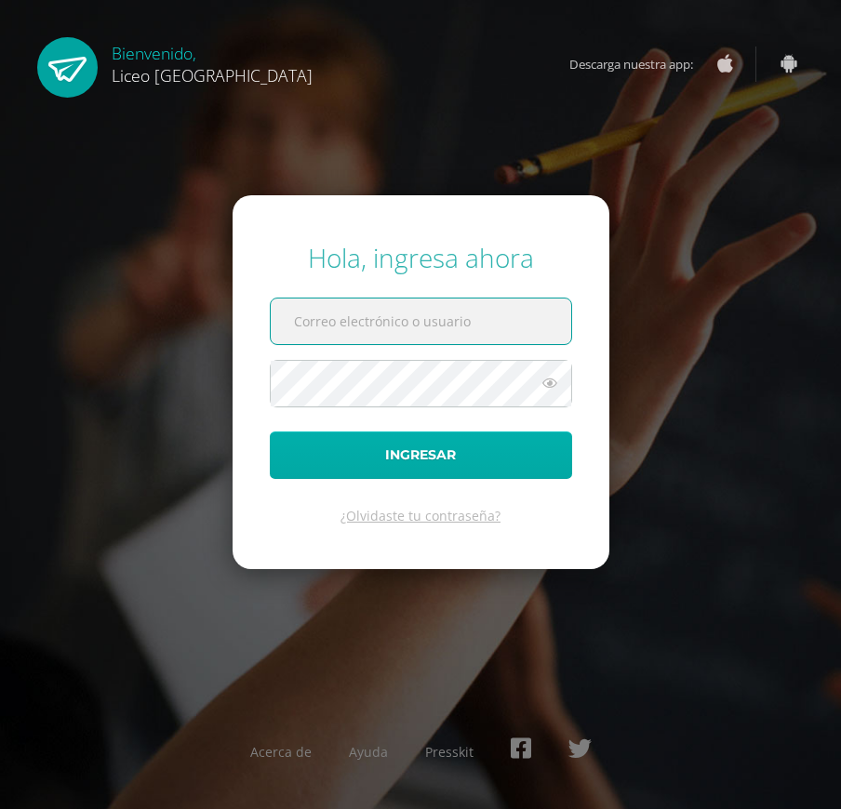
type input "20190378"
click at [486, 464] on button "Ingresar" at bounding box center [421, 455] width 302 height 47
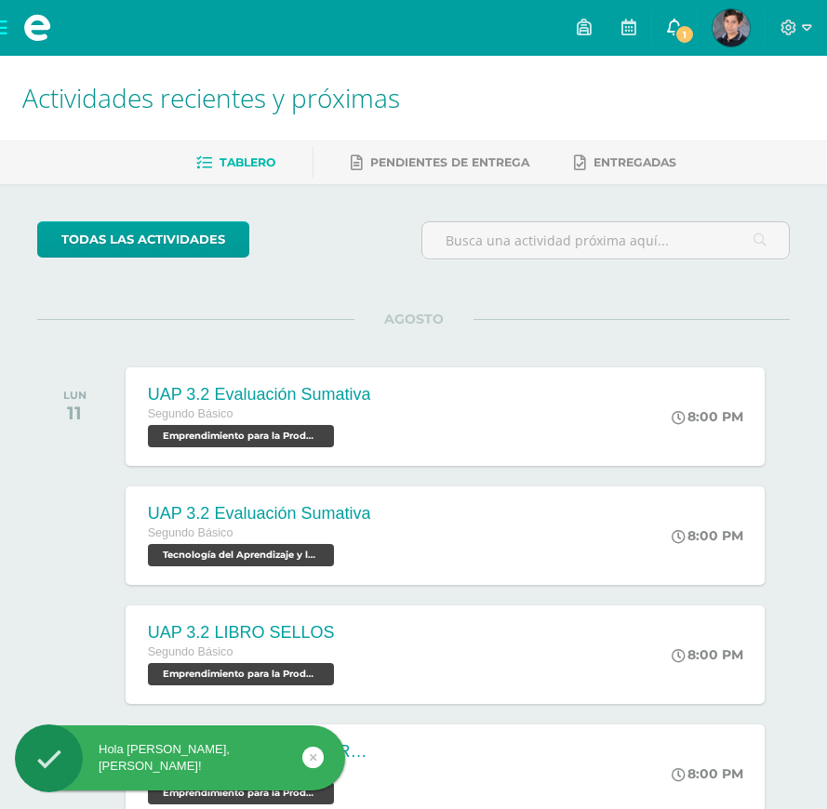
click at [680, 28] on span "1" at bounding box center [684, 34] width 20 height 20
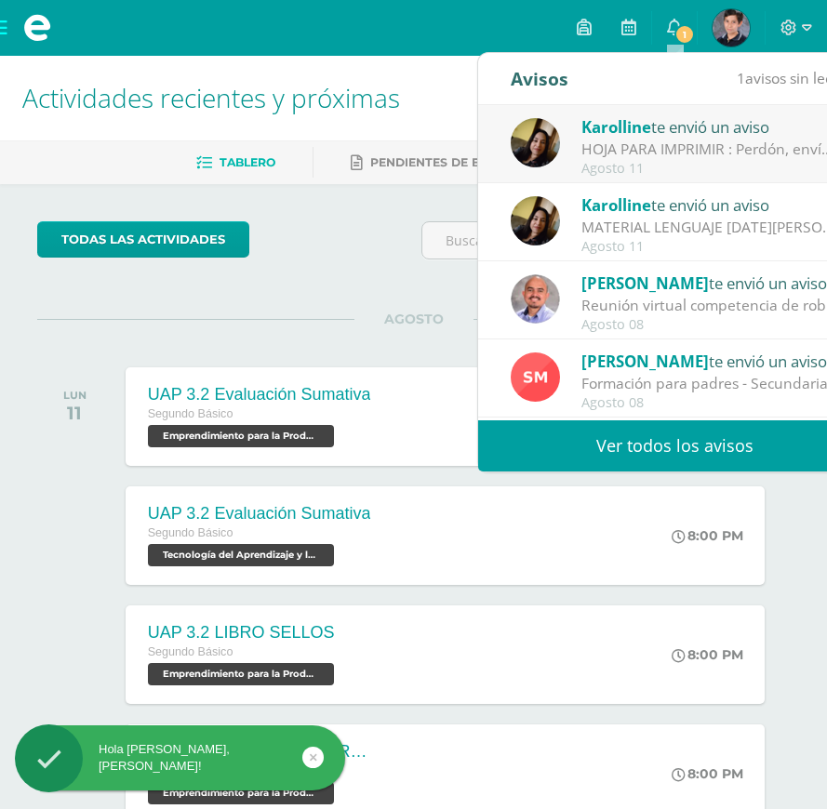
click at [655, 143] on div "HOJA PARA IMPRIMIR : Perdón, envío documento para impresión. Gracias." at bounding box center [710, 149] width 259 height 21
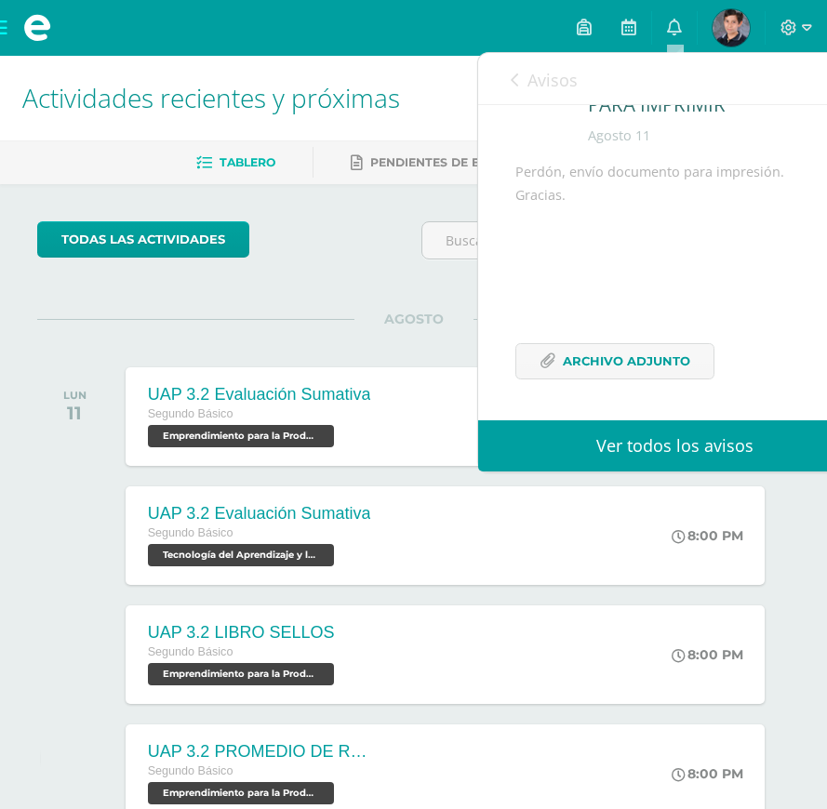
scroll to position [125, 0]
click at [594, 358] on span "Archivo Adjunto" at bounding box center [626, 361] width 127 height 34
click at [813, 33] on div at bounding box center [796, 28] width 61 height 56
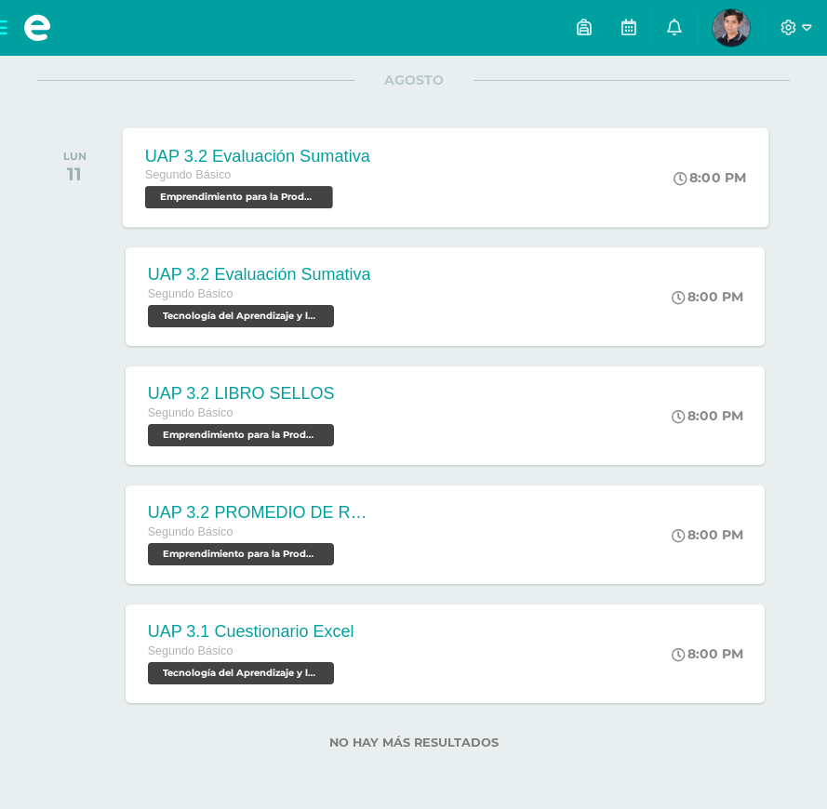
scroll to position [0, 0]
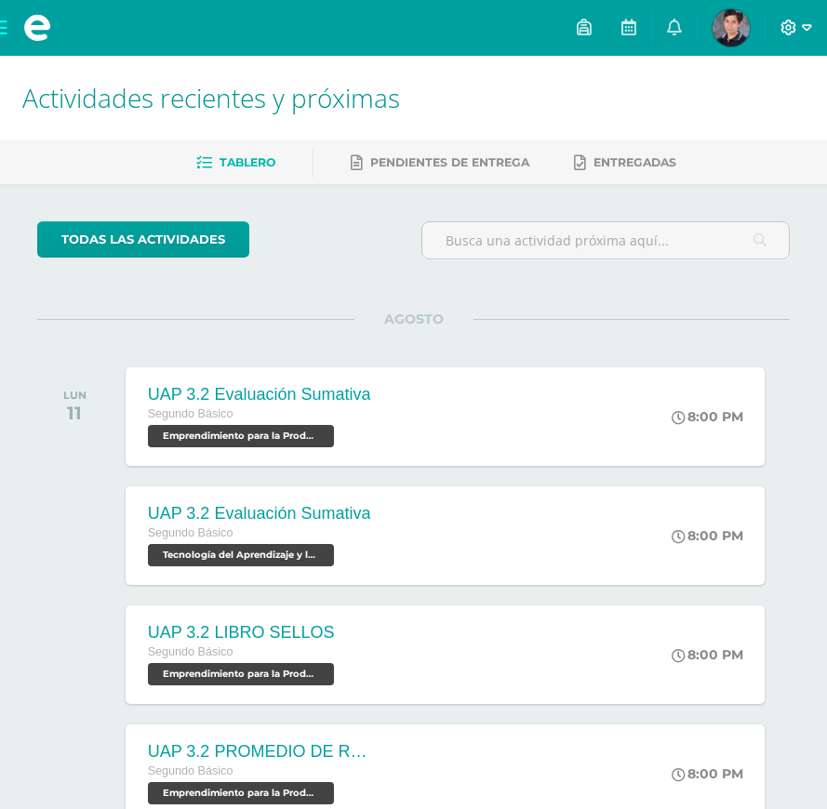
click at [805, 29] on icon at bounding box center [807, 27] width 10 height 7
click at [732, 142] on div "Configuración Cerrar sesión" at bounding box center [738, 113] width 147 height 73
click at [732, 131] on span "Cerrar sesión" at bounding box center [749, 127] width 84 height 18
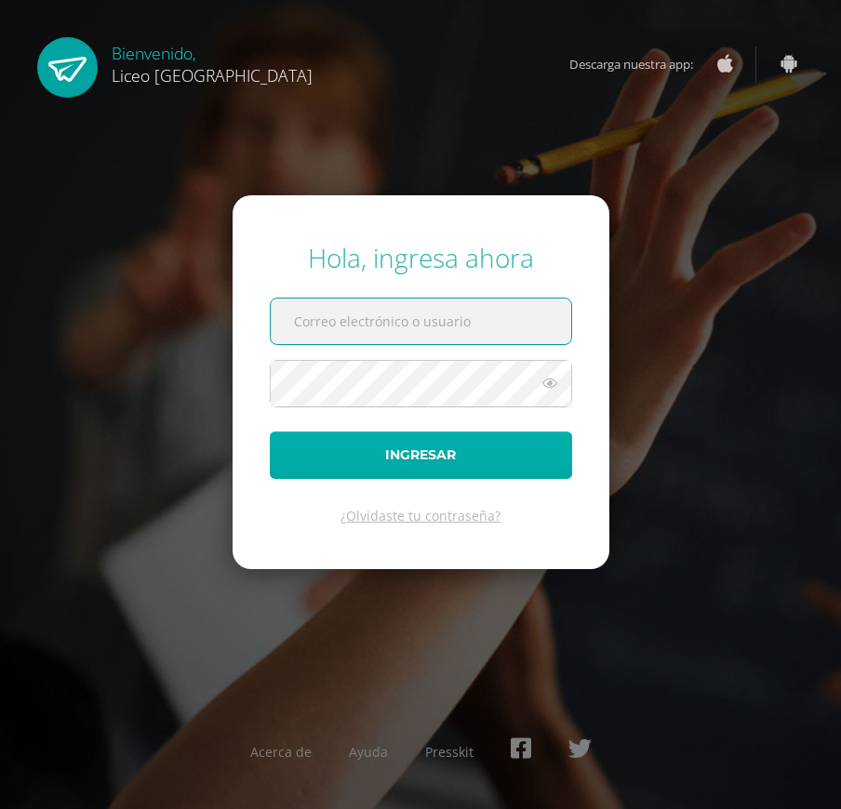
type input "20190378"
click at [435, 456] on button "Ingresar" at bounding box center [421, 455] width 302 height 47
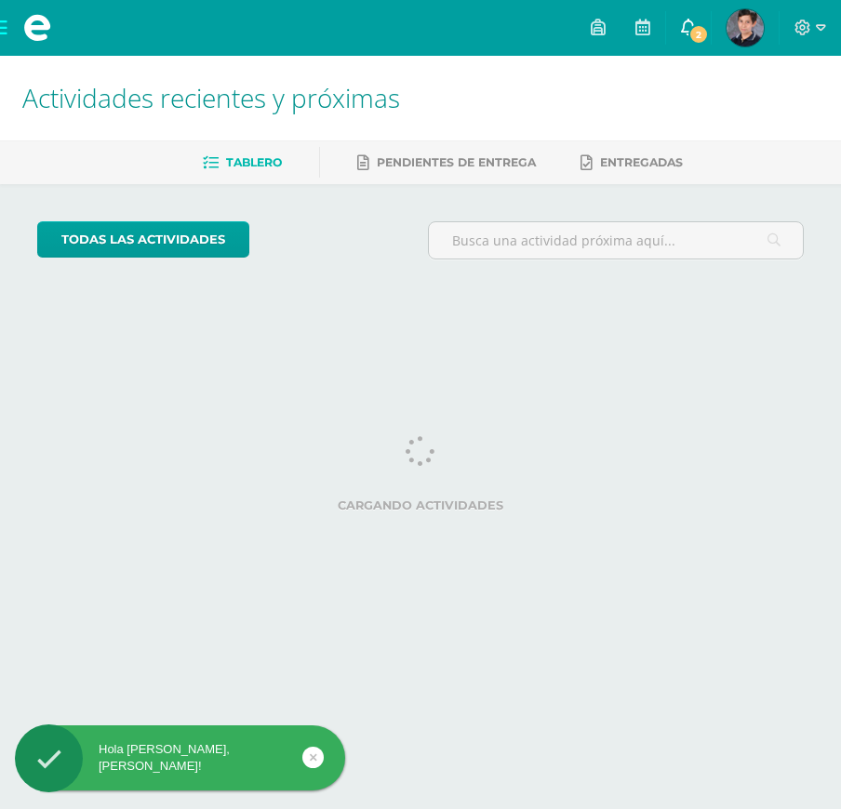
click at [694, 43] on link "2" at bounding box center [688, 28] width 45 height 56
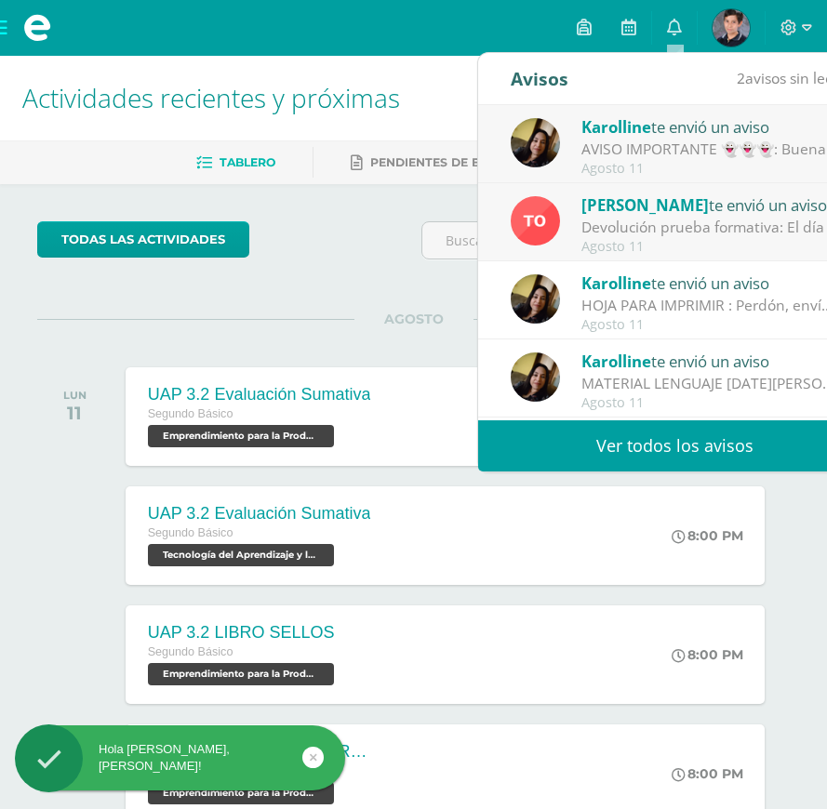
click at [679, 139] on div "AVISO IMPORTANTE 👻👻👻: Buenas tardes chicos!! No olviden trabajar en plataforma …" at bounding box center [710, 149] width 259 height 21
